Goal: Information Seeking & Learning: Find specific fact

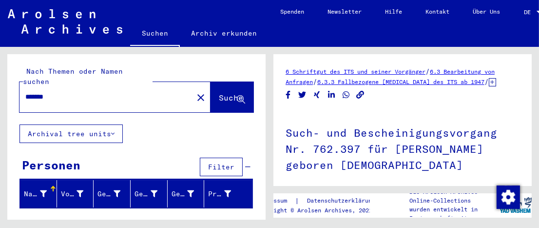
scroll to position [540, 0]
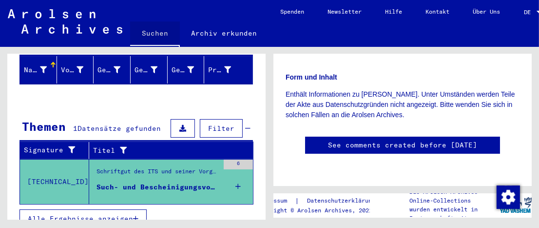
click at [155, 32] on link "Suchen" at bounding box center [155, 33] width 50 height 25
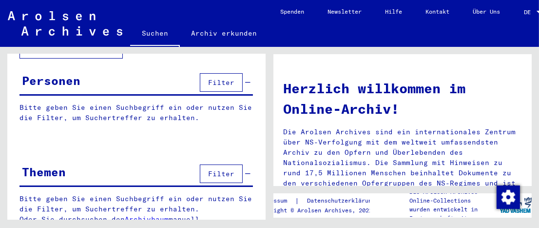
click at [212, 78] on span "Filter" at bounding box center [221, 82] width 26 height 9
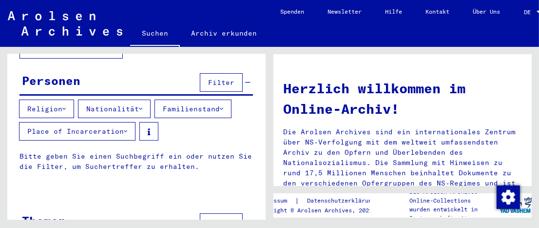
click at [118, 151] on p "Bitte geben Sie einen Suchbegriff ein oder nutzen Sie die Filter, um Suchertref…" at bounding box center [135, 161] width 233 height 20
click at [244, 71] on div "Personen Filter" at bounding box center [135, 83] width 233 height 25
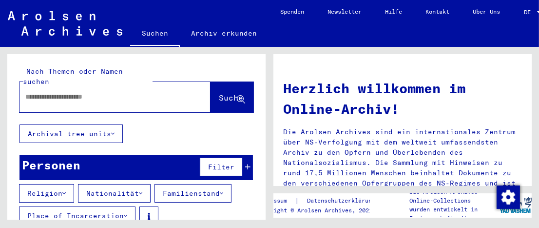
click at [64, 92] on input "text" at bounding box center [103, 97] width 156 height 10
type input "**********"
click at [219, 93] on span "Suche" at bounding box center [231, 98] width 24 height 10
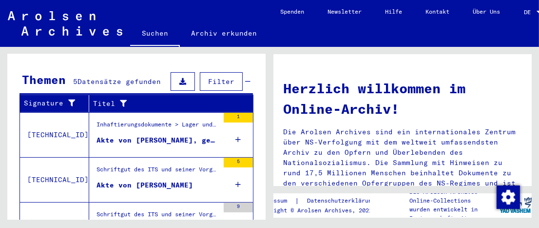
scroll to position [244, 0]
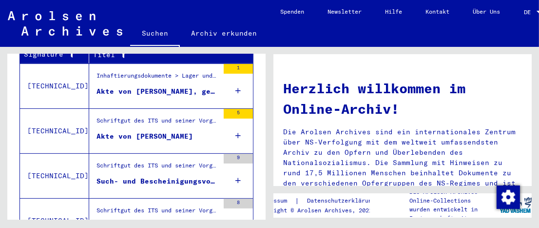
click at [164, 131] on div "Akte von [PERSON_NAME]" at bounding box center [145, 136] width 97 height 10
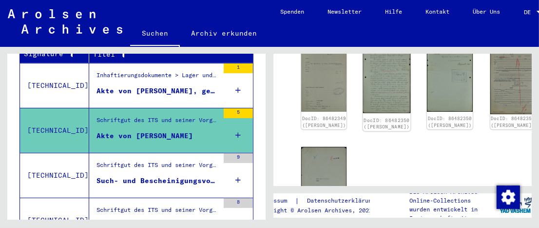
scroll to position [146, 0]
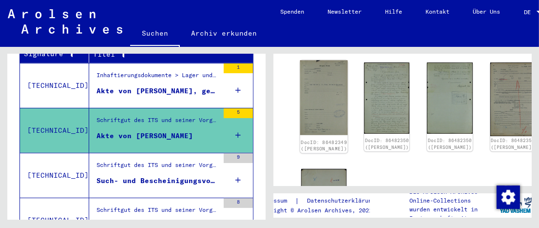
click at [317, 91] on img at bounding box center [324, 97] width 48 height 75
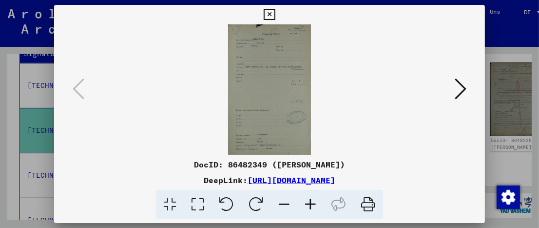
click at [309, 199] on icon at bounding box center [310, 205] width 26 height 30
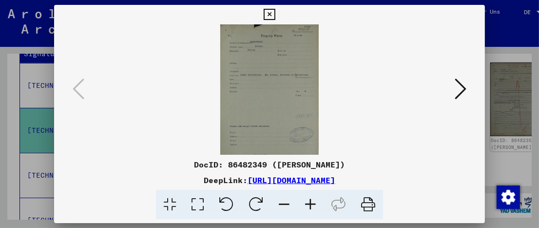
click at [309, 199] on icon at bounding box center [310, 205] width 26 height 30
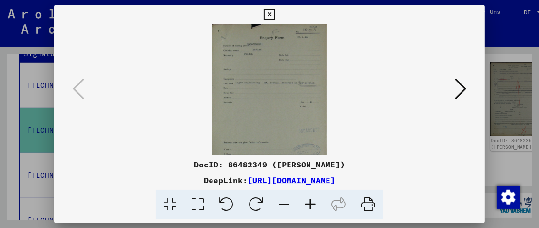
click at [309, 199] on icon at bounding box center [310, 205] width 26 height 30
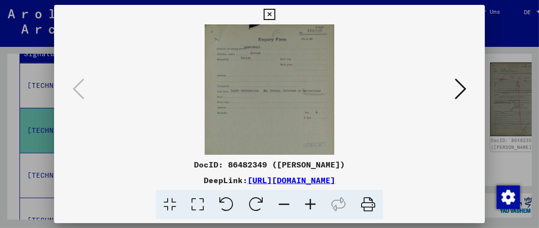
click at [309, 199] on icon at bounding box center [310, 205] width 26 height 30
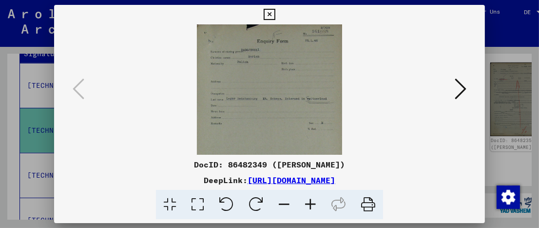
click at [310, 199] on icon at bounding box center [310, 205] width 26 height 30
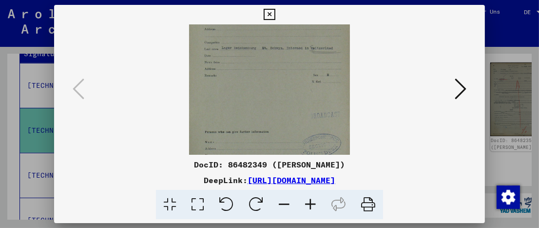
scroll to position [60, 0]
drag, startPoint x: 281, startPoint y: 119, endPoint x: 283, endPoint y: 58, distance: 60.9
click at [283, 58] on img at bounding box center [269, 90] width 161 height 252
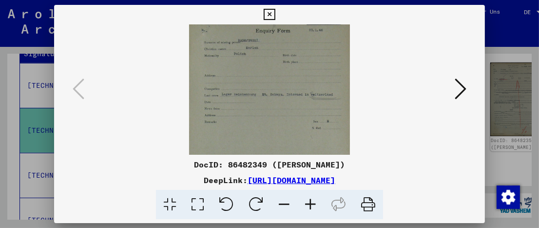
scroll to position [9, 0]
drag, startPoint x: 286, startPoint y: 91, endPoint x: 285, endPoint y: 142, distance: 51.7
click at [285, 142] on img at bounding box center [269, 142] width 161 height 252
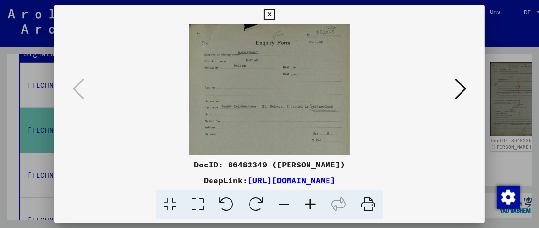
drag, startPoint x: 298, startPoint y: 71, endPoint x: 293, endPoint y: 103, distance: 33.0
click at [293, 103] on img at bounding box center [269, 150] width 161 height 252
click at [307, 98] on img at bounding box center [269, 150] width 161 height 252
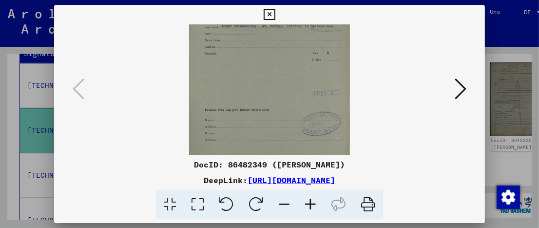
scroll to position [81, 0]
drag, startPoint x: 293, startPoint y: 133, endPoint x: 299, endPoint y: 51, distance: 82.6
click at [299, 51] on img at bounding box center [269, 69] width 161 height 252
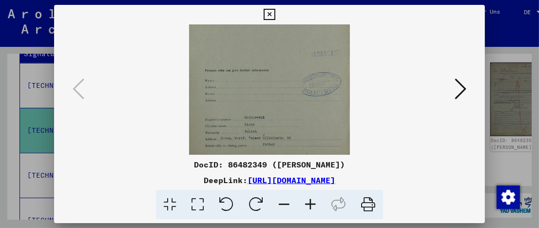
scroll to position [121, 0]
drag, startPoint x: 296, startPoint y: 123, endPoint x: 287, endPoint y: 62, distance: 61.6
click at [287, 62] on img at bounding box center [269, 29] width 161 height 252
click at [464, 88] on icon at bounding box center [461, 88] width 12 height 23
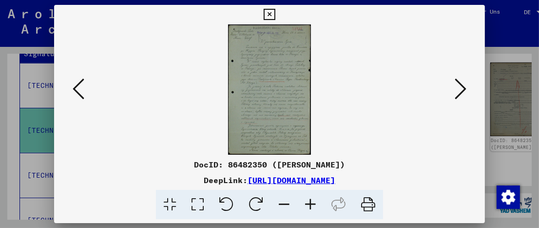
click at [309, 204] on icon at bounding box center [310, 205] width 26 height 30
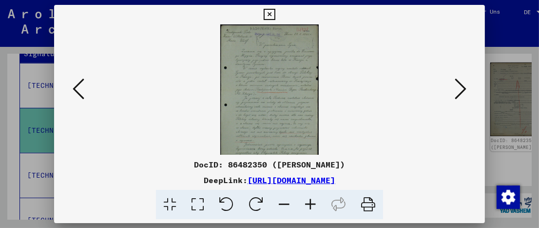
click at [309, 204] on icon at bounding box center [310, 205] width 26 height 30
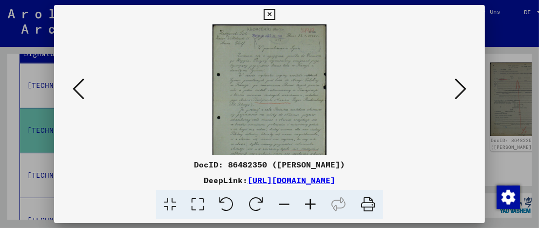
click at [309, 204] on icon at bounding box center [310, 205] width 26 height 30
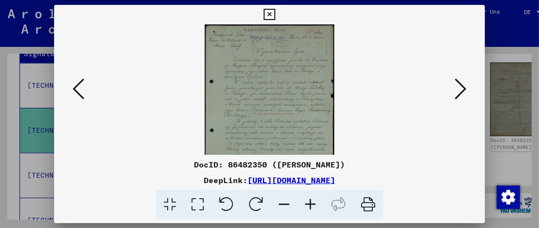
click at [309, 204] on icon at bounding box center [310, 205] width 26 height 30
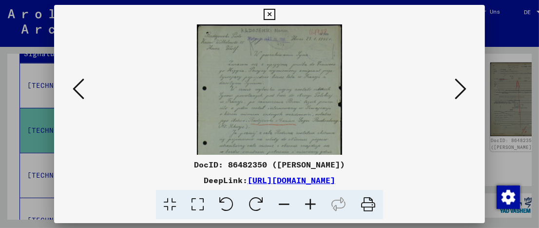
click at [459, 87] on icon at bounding box center [461, 88] width 12 height 23
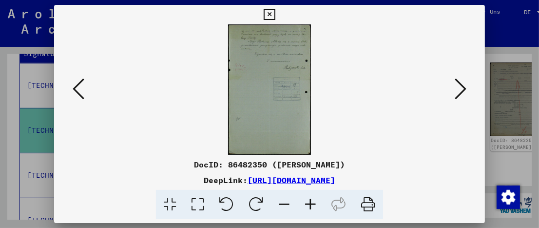
click at [463, 87] on icon at bounding box center [461, 88] width 12 height 23
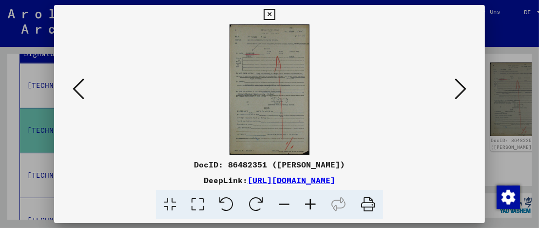
click at [311, 207] on icon at bounding box center [310, 205] width 26 height 30
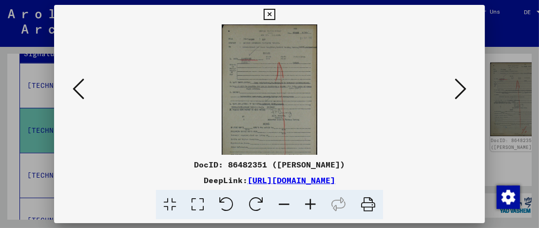
click at [311, 207] on icon at bounding box center [310, 205] width 26 height 30
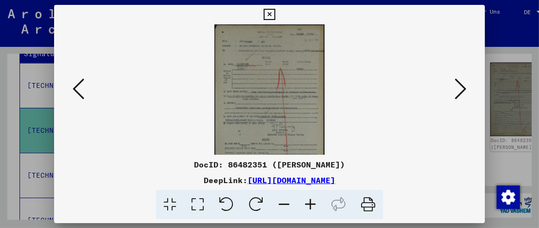
click at [310, 205] on icon at bounding box center [310, 205] width 26 height 30
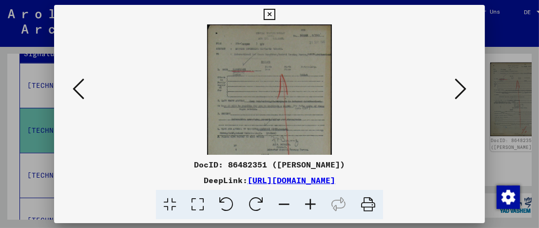
click at [310, 205] on icon at bounding box center [310, 205] width 26 height 30
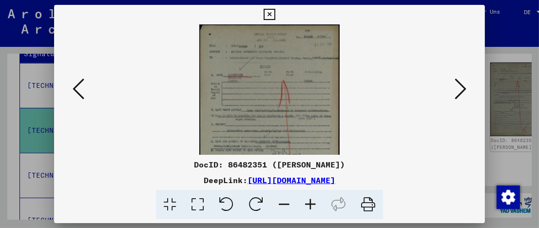
click at [310, 204] on icon at bounding box center [310, 205] width 26 height 30
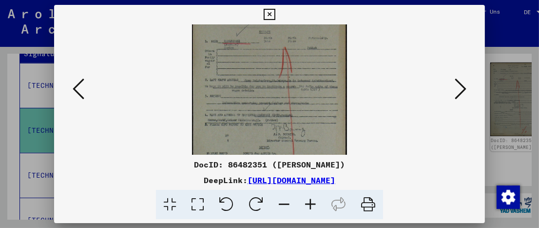
scroll to position [42, 0]
drag, startPoint x: 266, startPoint y: 85, endPoint x: 268, endPoint y: 41, distance: 43.9
click at [268, 41] on img at bounding box center [269, 108] width 155 height 252
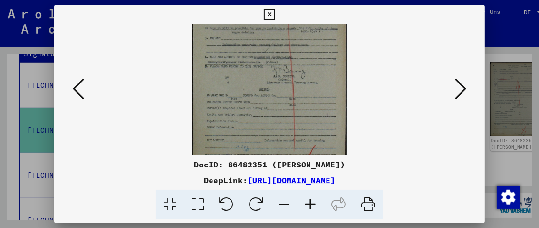
scroll to position [97, 0]
drag, startPoint x: 320, startPoint y: 120, endPoint x: 309, endPoint y: 65, distance: 55.6
click at [309, 65] on img at bounding box center [269, 53] width 155 height 252
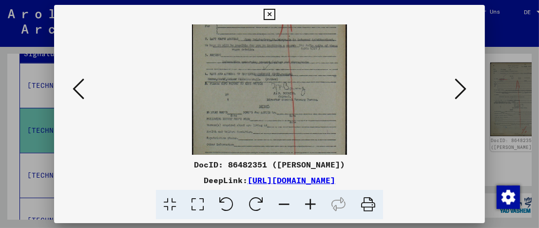
scroll to position [71, 0]
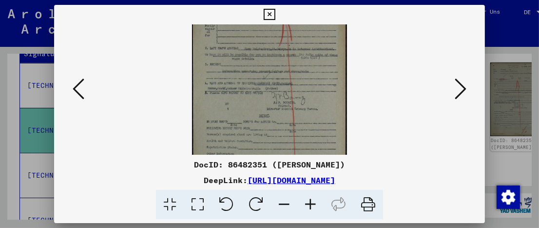
drag, startPoint x: 308, startPoint y: 125, endPoint x: 315, endPoint y: 117, distance: 10.7
click at [315, 117] on img at bounding box center [269, 80] width 155 height 252
click at [463, 87] on icon at bounding box center [461, 88] width 12 height 23
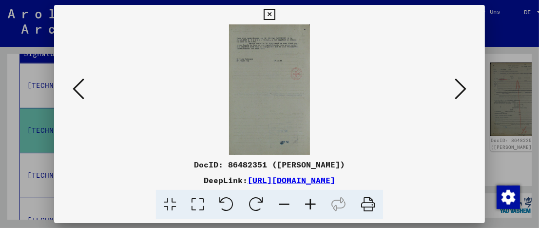
scroll to position [0, 0]
click at [463, 88] on icon at bounding box center [461, 88] width 12 height 23
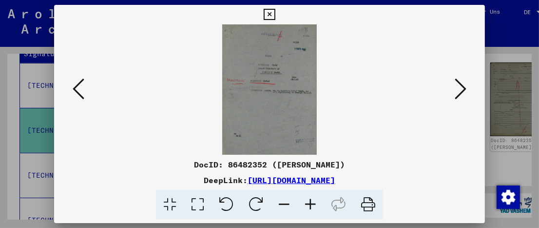
click at [309, 203] on icon at bounding box center [310, 205] width 26 height 30
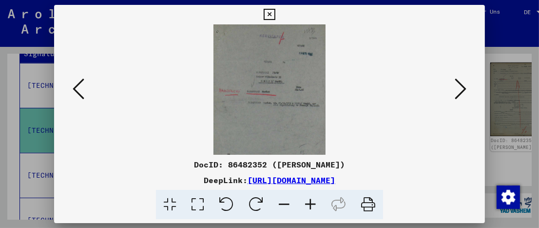
click at [309, 202] on icon at bounding box center [310, 205] width 26 height 30
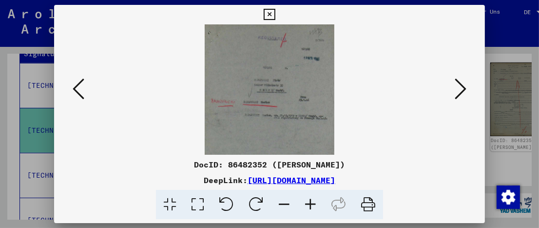
click at [309, 202] on icon at bounding box center [310, 205] width 26 height 30
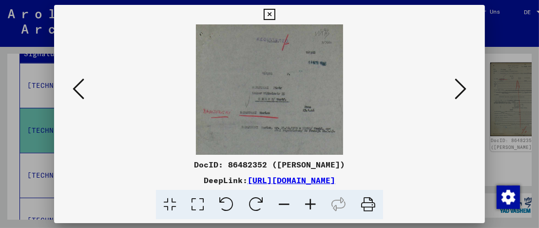
click at [309, 202] on icon at bounding box center [310, 205] width 26 height 30
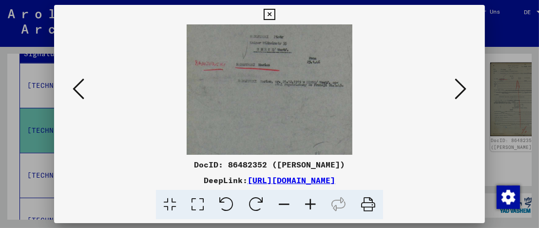
scroll to position [59, 0]
drag, startPoint x: 276, startPoint y: 148, endPoint x: 287, endPoint y: 88, distance: 61.3
click at [287, 88] on img at bounding box center [269, 79] width 165 height 228
click at [308, 204] on icon at bounding box center [310, 205] width 26 height 30
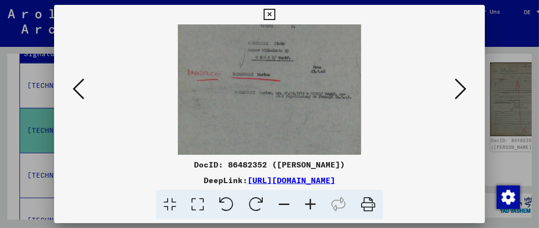
click at [308, 204] on icon at bounding box center [310, 205] width 26 height 30
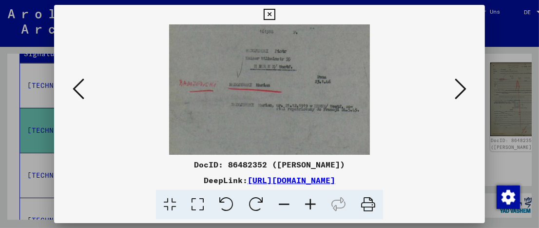
click at [461, 87] on icon at bounding box center [461, 88] width 12 height 23
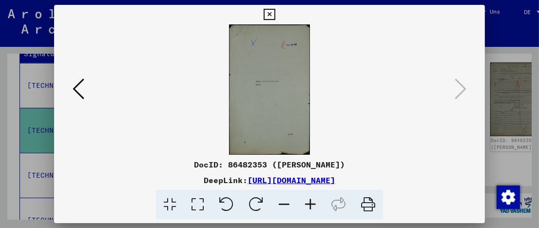
scroll to position [0, 0]
click at [307, 206] on icon at bounding box center [310, 205] width 26 height 30
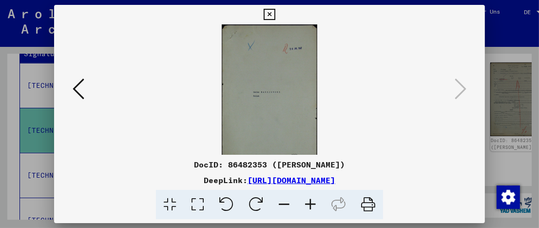
click at [307, 205] on icon at bounding box center [310, 205] width 26 height 30
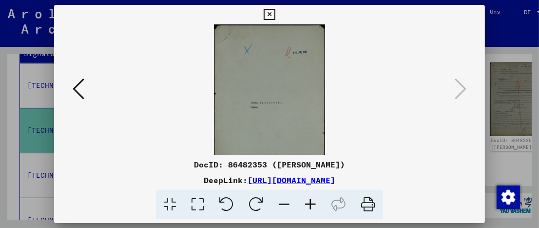
click at [307, 205] on icon at bounding box center [310, 205] width 26 height 30
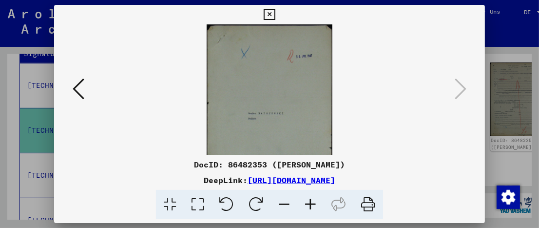
click at [307, 205] on icon at bounding box center [310, 205] width 26 height 30
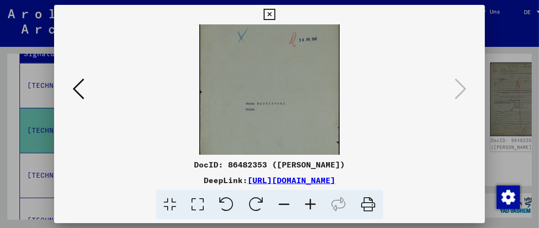
scroll to position [23, 0]
drag, startPoint x: 311, startPoint y: 136, endPoint x: 316, endPoint y: 112, distance: 25.0
click at [316, 112] on img at bounding box center [269, 115] width 141 height 228
click at [271, 15] on icon at bounding box center [269, 15] width 11 height 12
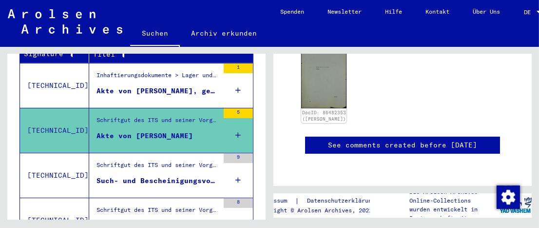
scroll to position [293, 0]
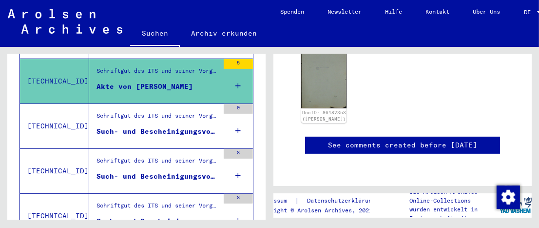
click at [193, 171] on div "Such- und Bescheinigungsvorgang Nr. 1.463.645 für [PERSON_NAME] geboren [DEMOGR…" at bounding box center [158, 176] width 122 height 10
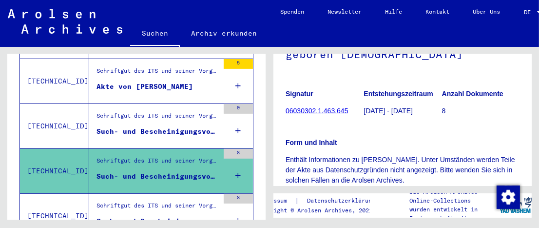
scroll to position [97, 0]
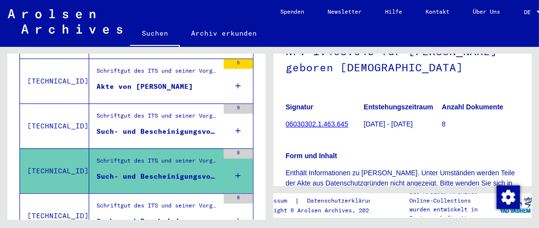
click at [313, 124] on link "06030302.1.463.645" at bounding box center [317, 124] width 62 height 8
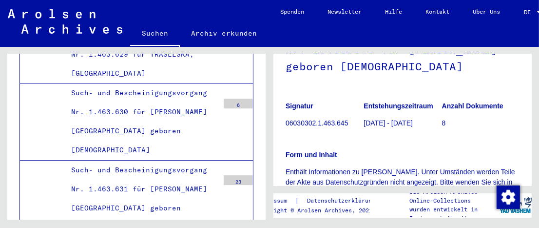
scroll to position [97, 0]
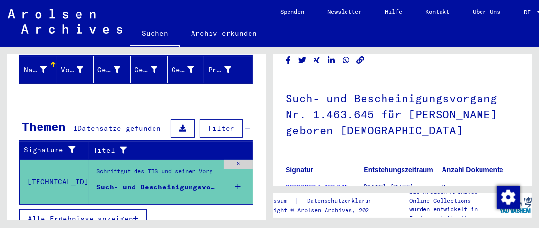
scroll to position [49, 0]
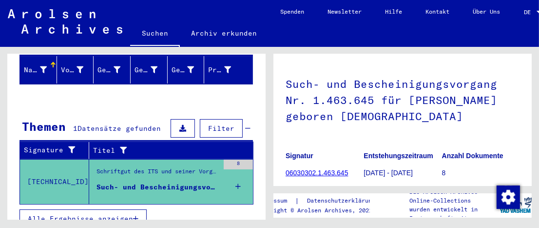
click at [123, 214] on span "Alle Ergebnisse anzeigen" at bounding box center [80, 218] width 105 height 9
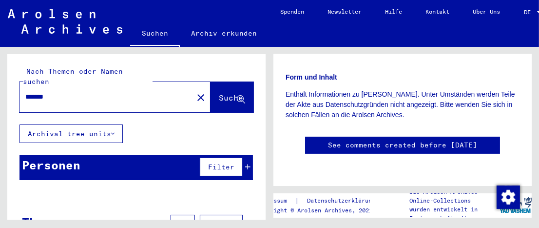
scroll to position [195, 0]
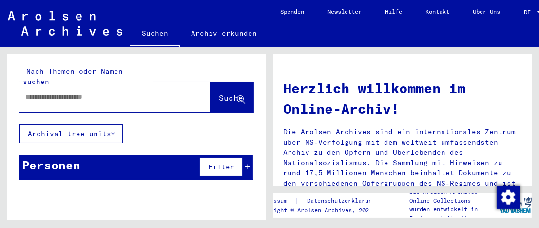
click at [86, 92] on input "text" at bounding box center [103, 97] width 156 height 10
type input "**********"
click at [219, 93] on span "Suche" at bounding box center [231, 98] width 24 height 10
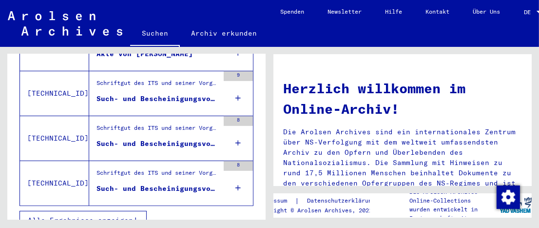
scroll to position [278, 0]
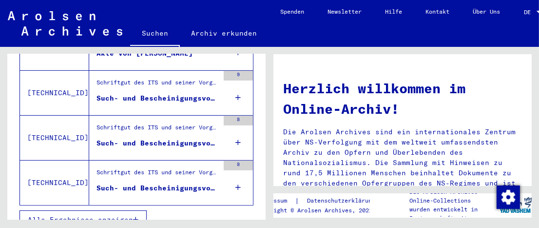
click at [91, 215] on span "Alle Ergebnisse anzeigen" at bounding box center [80, 219] width 105 height 9
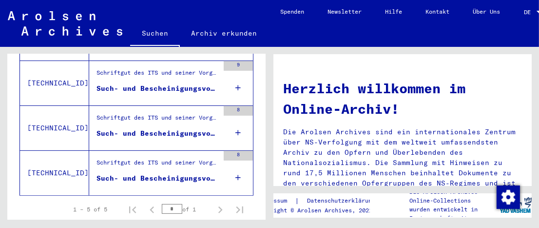
scroll to position [306, 0]
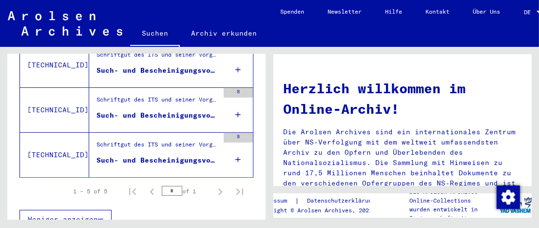
click at [184, 155] on div "Such- und Bescheinigungsvorgang Nr. 866.687 für [PERSON_NAME] geboren [DEMOGRAP…" at bounding box center [158, 160] width 122 height 10
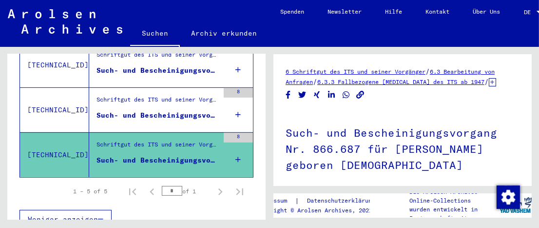
click at [161, 110] on div "Such- und Bescheinigungsvorgang Nr. 1.463.645 für [PERSON_NAME] geboren [DEMOGR…" at bounding box center [158, 115] width 122 height 10
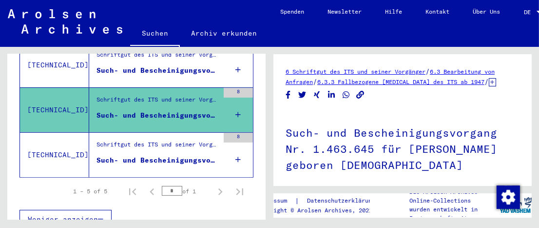
click at [172, 155] on div "Such- und Bescheinigungsvorgang Nr. 866.687 für [PERSON_NAME] geboren [DEMOGRAP…" at bounding box center [158, 160] width 122 height 10
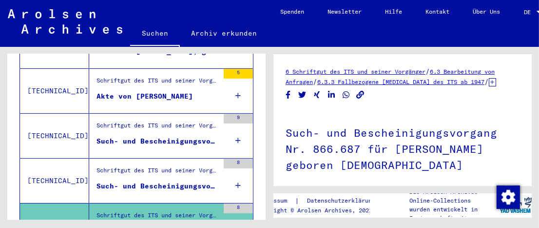
scroll to position [208, 0]
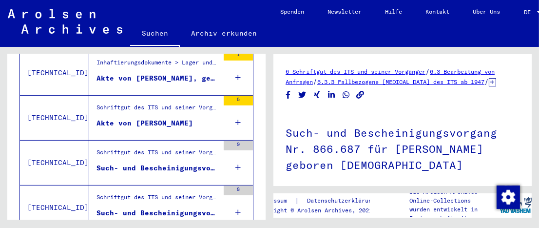
click at [192, 149] on figure "Schriftgut des ITS und seiner Vorgänger > Bearbeitung von Anfragen > Fallbezoge…" at bounding box center [158, 155] width 122 height 15
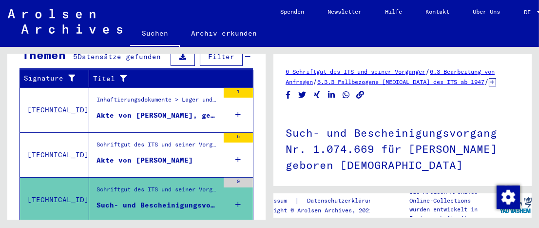
scroll to position [159, 0]
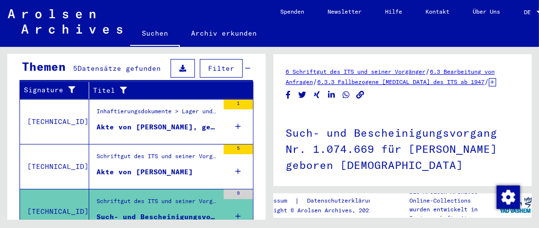
click at [184, 122] on div "Akte von [PERSON_NAME], geboren am [DEMOGRAPHIC_DATA]" at bounding box center [158, 127] width 122 height 10
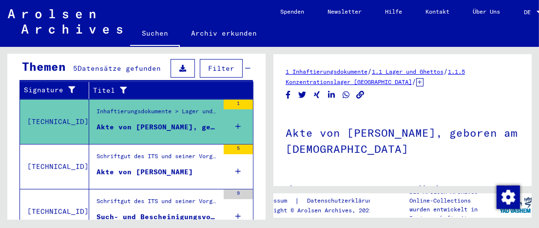
click at [359, 78] on link "1.1.5 Konzentrationslager [GEOGRAPHIC_DATA]" at bounding box center [375, 77] width 179 height 18
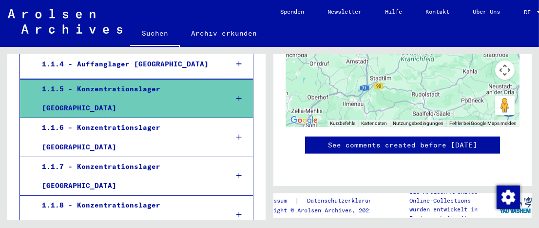
scroll to position [408, 0]
